Goal: Information Seeking & Learning: Learn about a topic

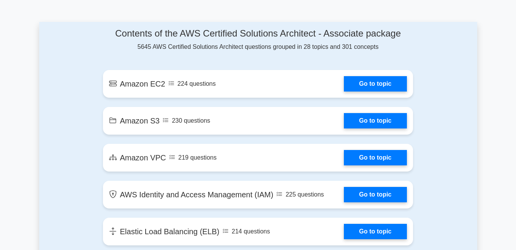
scroll to position [405, 0]
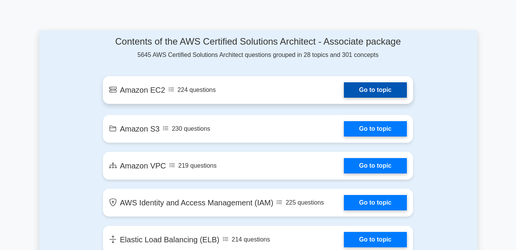
click at [362, 90] on link "Go to topic" at bounding box center [375, 89] width 63 height 15
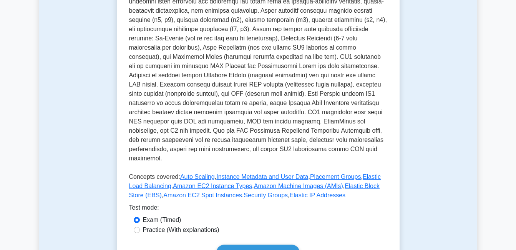
scroll to position [282, 0]
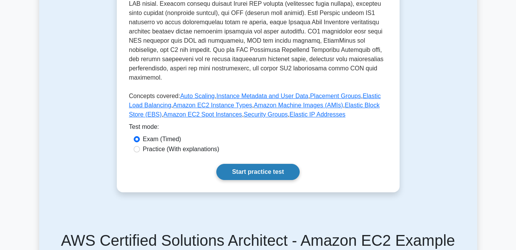
click at [243, 164] on link "Start practice test" at bounding box center [258, 172] width 83 height 16
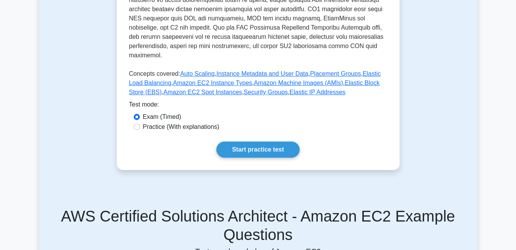
scroll to position [303, 0]
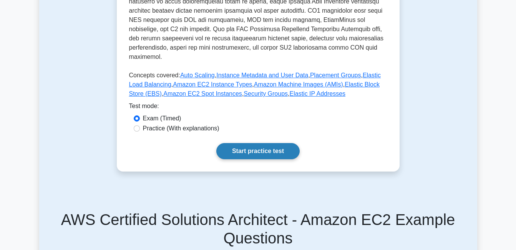
click at [261, 144] on link "Start practice test" at bounding box center [258, 151] width 83 height 16
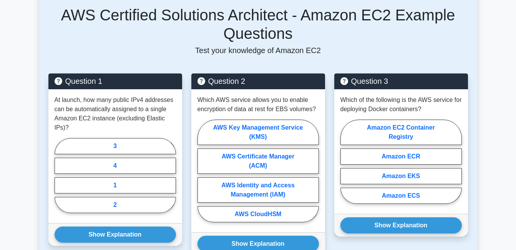
scroll to position [520, 0]
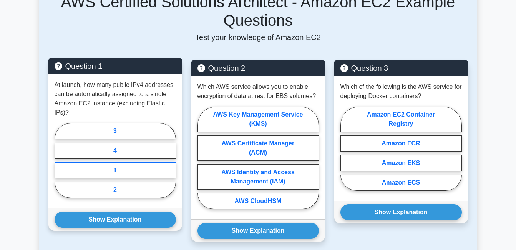
click at [114, 162] on label "1" at bounding box center [116, 170] width 122 height 16
click at [60, 160] on input "1" at bounding box center [57, 162] width 5 height 5
radio input "true"
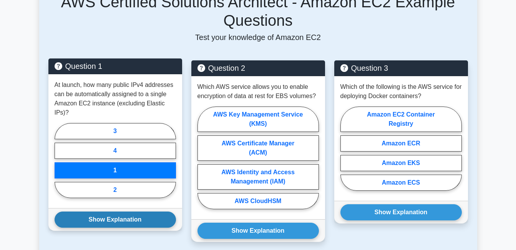
click at [102, 212] on button "Show Explanation" at bounding box center [116, 220] width 122 height 16
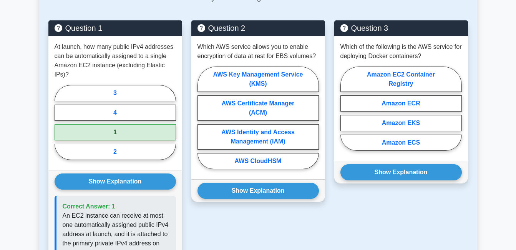
scroll to position [568, 0]
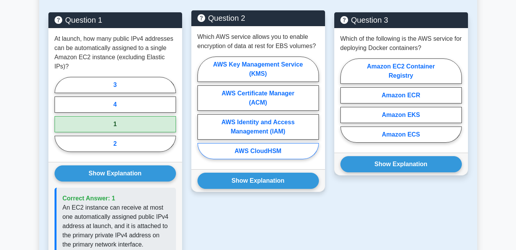
click at [255, 144] on label "AWS CloudHSM" at bounding box center [259, 151] width 122 height 16
click at [203, 113] on input "AWS CloudHSM" at bounding box center [200, 110] width 5 height 5
radio input "true"
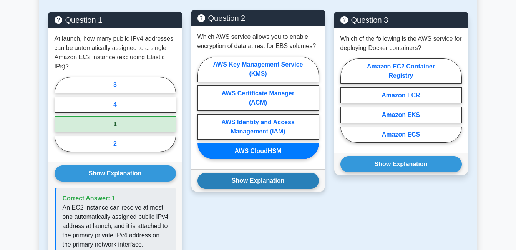
click at [253, 173] on button "Show Explanation" at bounding box center [259, 181] width 122 height 16
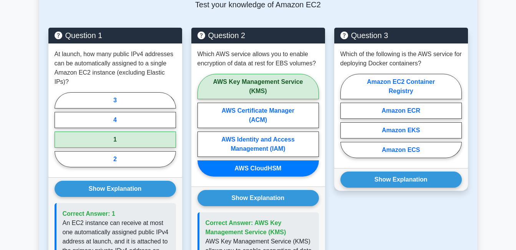
scroll to position [555, 0]
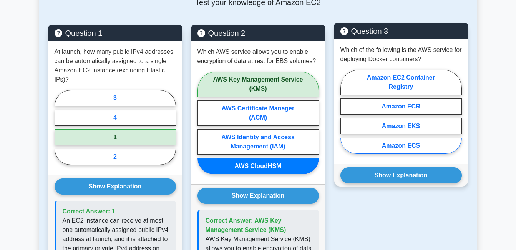
click at [402, 138] on label "Amazon ECS" at bounding box center [402, 146] width 122 height 16
click at [346, 117] on input "Amazon ECS" at bounding box center [343, 114] width 5 height 5
radio input "true"
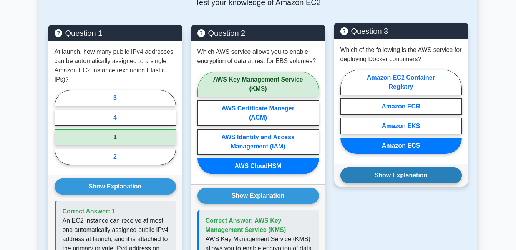
click at [402, 167] on button "Show Explanation" at bounding box center [402, 175] width 122 height 16
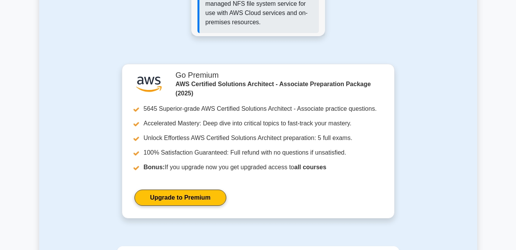
scroll to position [1010, 0]
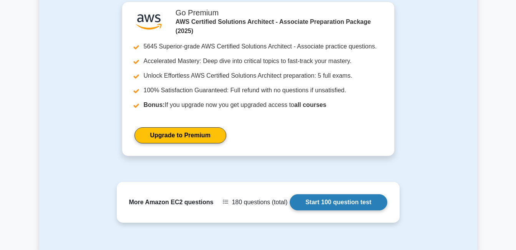
click at [339, 194] on link "Start 100 question test" at bounding box center [339, 202] width 98 height 16
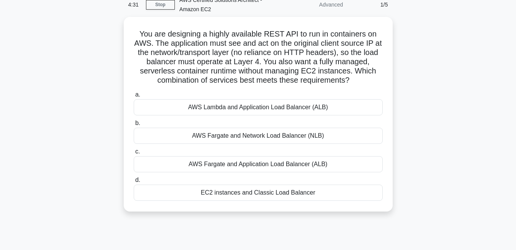
scroll to position [32, 0]
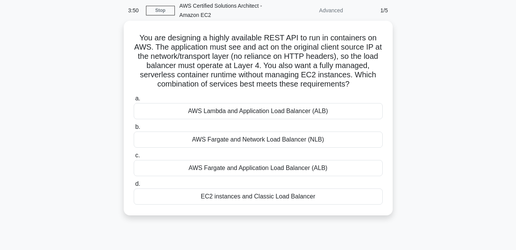
click at [270, 142] on div "AWS Fargate and Network Load Balancer (NLB)" at bounding box center [258, 140] width 249 height 16
click at [134, 130] on input "b. AWS Fargate and Network Load Balancer (NLB)" at bounding box center [134, 127] width 0 height 5
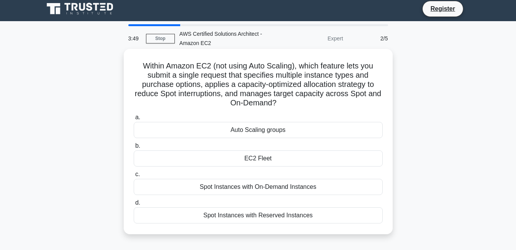
scroll to position [0, 0]
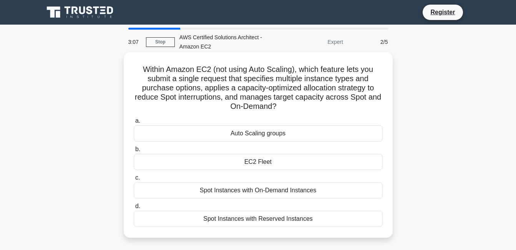
drag, startPoint x: 140, startPoint y: 68, endPoint x: 292, endPoint y: 105, distance: 156.8
click at [292, 105] on h5 "Within Amazon EC2 (not using Auto Scaling), which feature lets you submit a sin…" at bounding box center [258, 88] width 251 height 47
copy h5 "Within Amazon EC2 (not using Auto Scaling), which feature lets you submit a sin…"
click at [282, 160] on div "EC2 Fleet" at bounding box center [258, 162] width 249 height 16
click at [134, 152] on input "b. EC2 Fleet" at bounding box center [134, 149] width 0 height 5
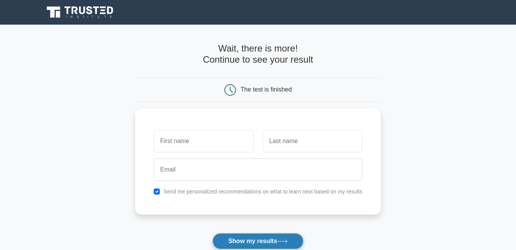
click at [269, 237] on button "Show my results" at bounding box center [258, 241] width 91 height 16
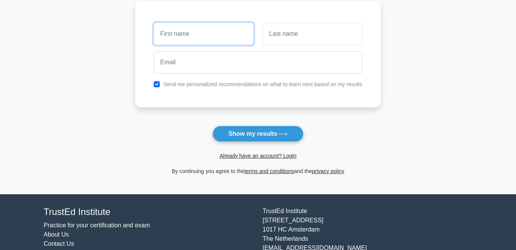
scroll to position [107, 0]
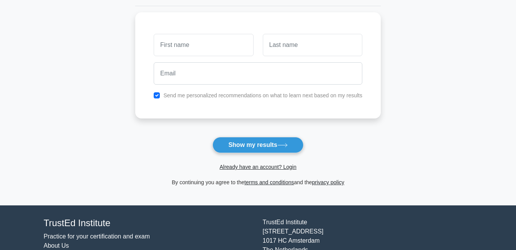
scroll to position [3, 0]
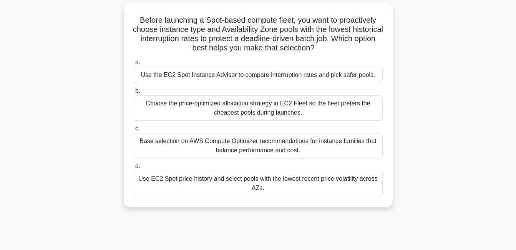
scroll to position [52, 0]
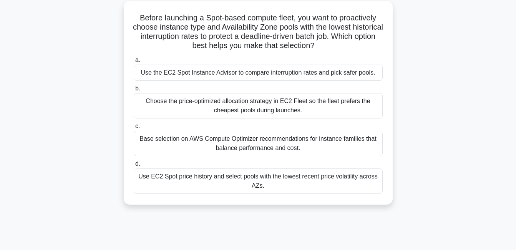
click at [309, 178] on div "Use EC2 Spot price history and select pools with the lowest recent price volati…" at bounding box center [258, 180] width 249 height 25
click at [134, 167] on input "d. Use EC2 Spot price history and select pools with the lowest recent price vol…" at bounding box center [134, 164] width 0 height 5
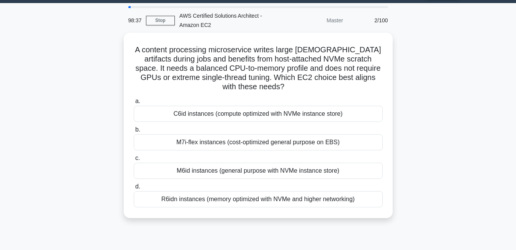
scroll to position [21, 0]
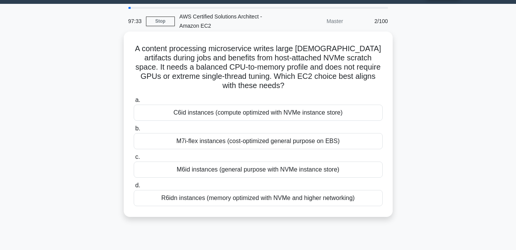
click at [235, 200] on div "R6idn instances (memory optimized with NVMe and higher networking)" at bounding box center [258, 198] width 249 height 16
click at [134, 188] on input "d. R6idn instances (memory optimized with NVMe and higher networking)" at bounding box center [134, 185] width 0 height 5
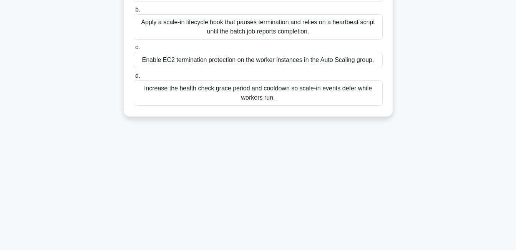
scroll to position [0, 0]
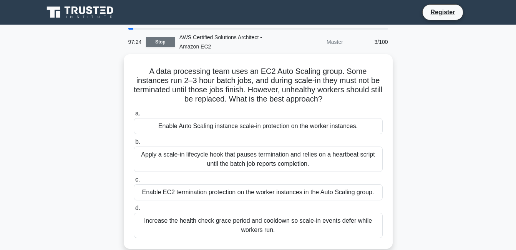
click at [157, 44] on link "Stop" at bounding box center [160, 42] width 29 height 10
